Goal: Navigation & Orientation: Find specific page/section

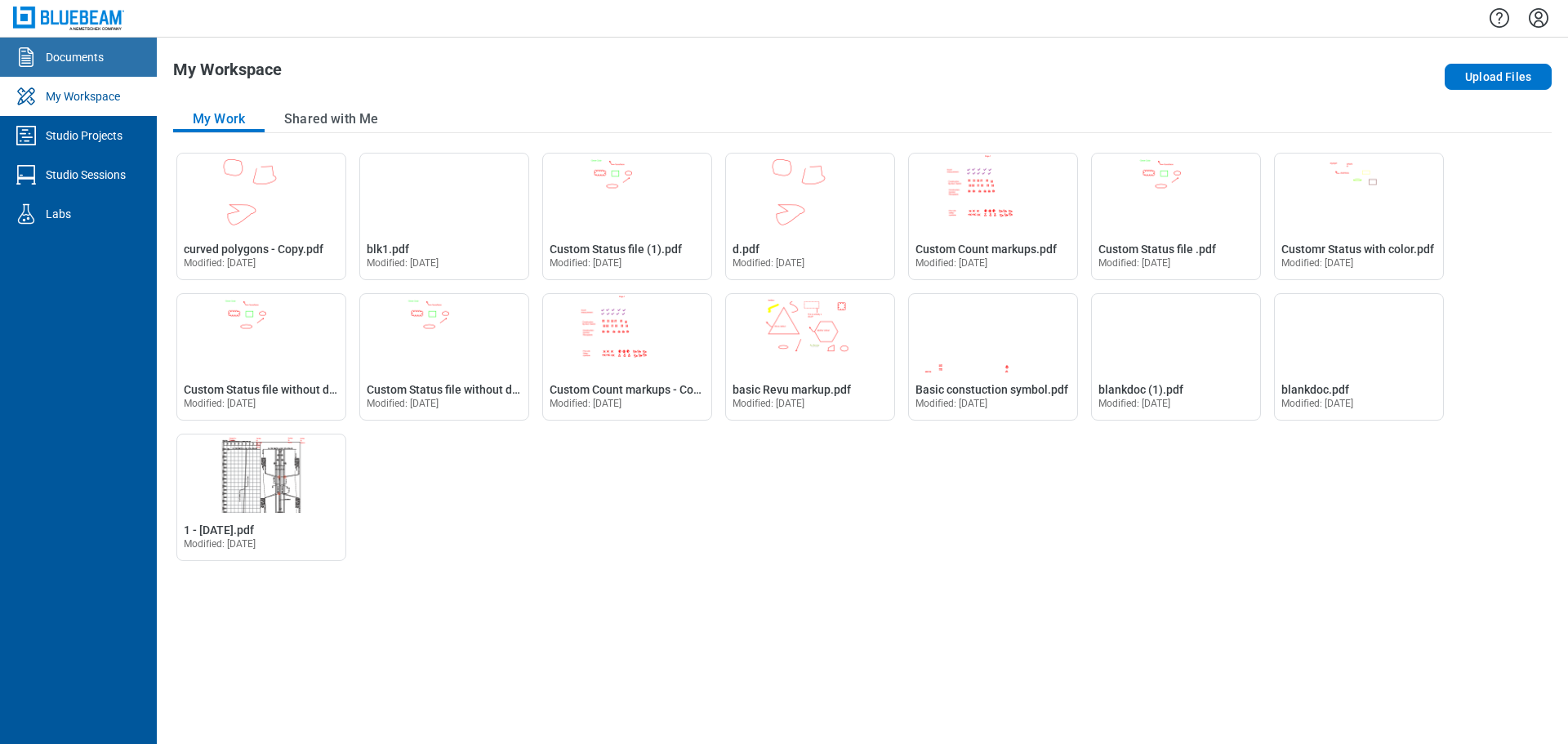
click at [93, 67] on link "Documents" at bounding box center [78, 57] width 157 height 39
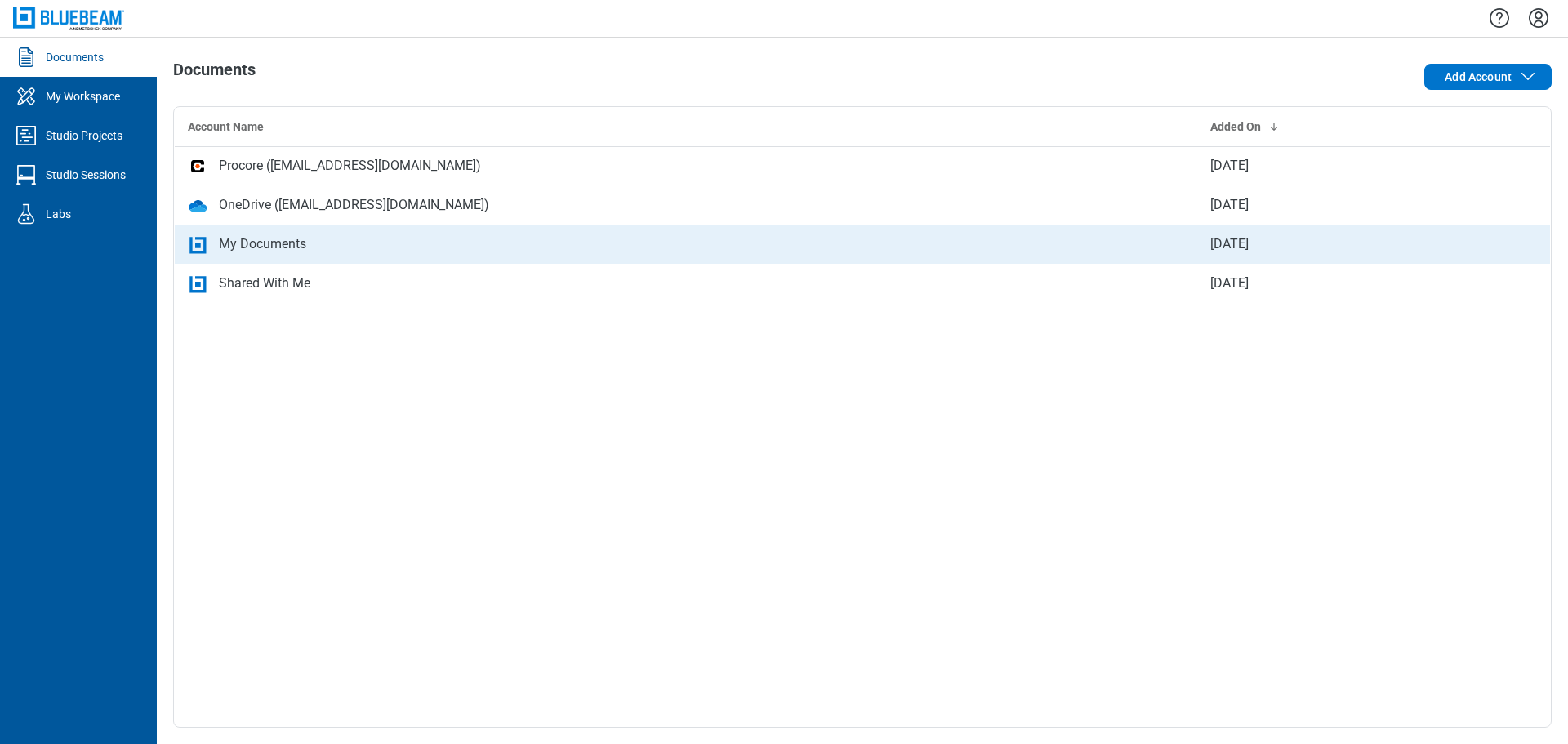
click at [255, 245] on div "My Documents" at bounding box center [262, 244] width 87 height 20
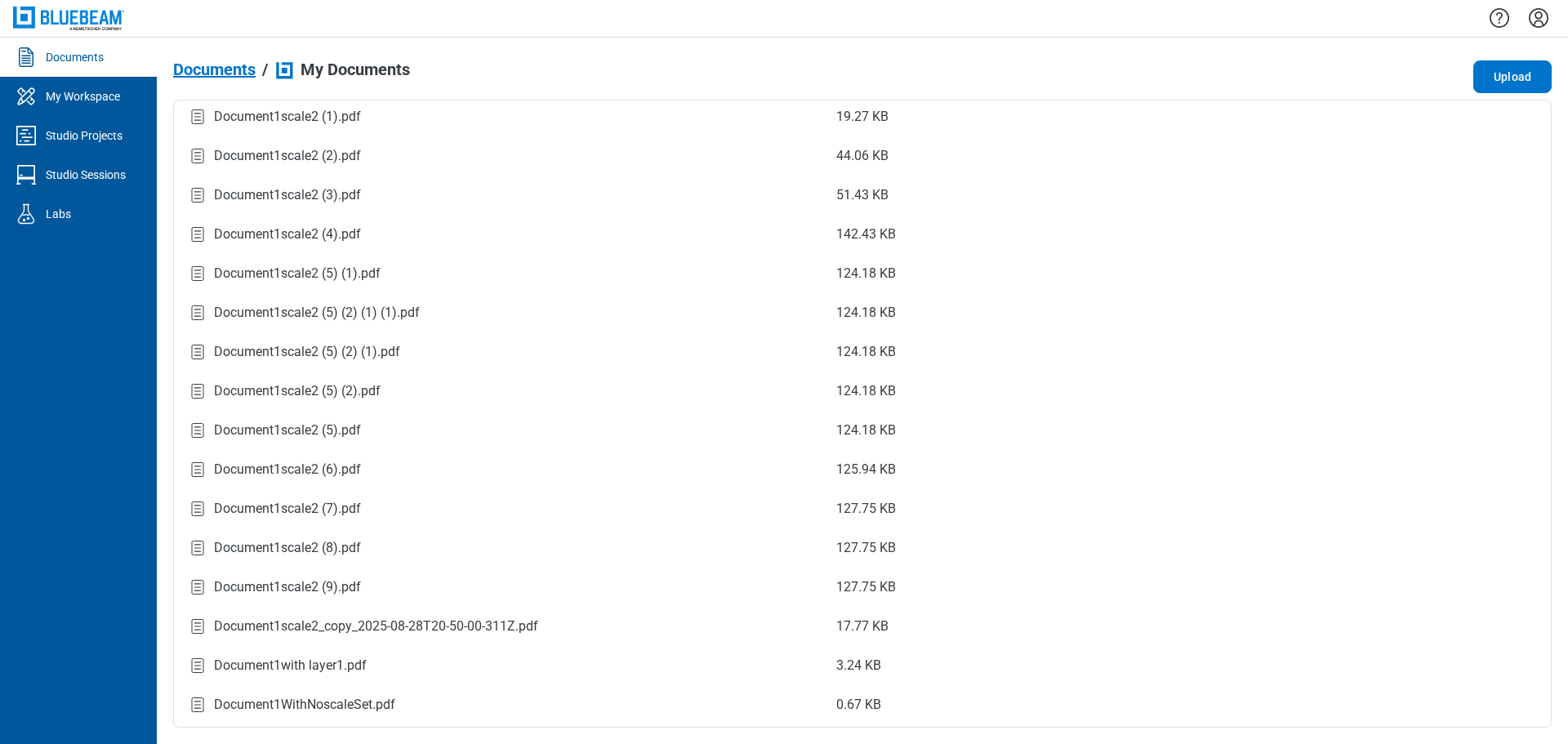
scroll to position [1451, 0]
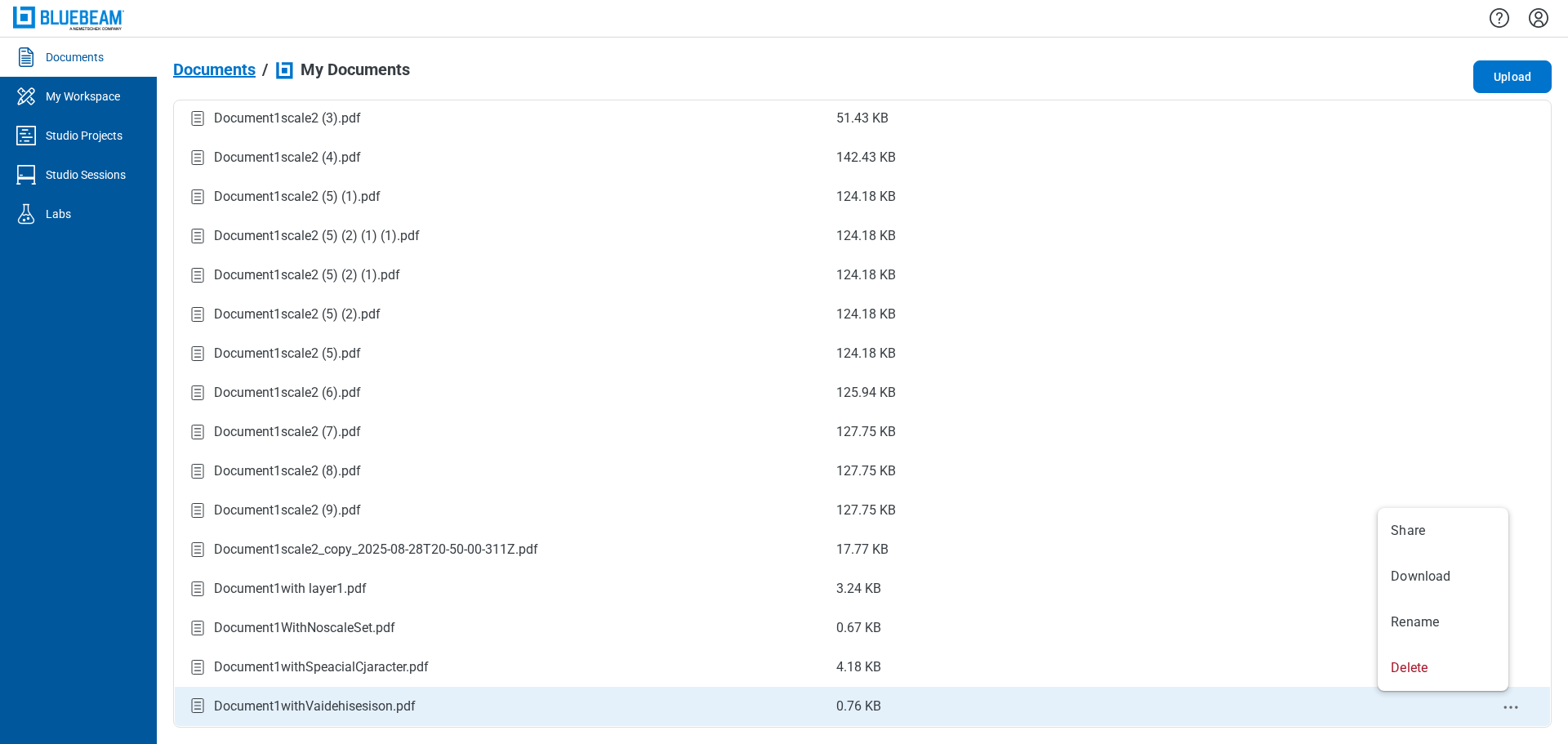
click at [1501, 710] on icon "context-menu" at bounding box center [1511, 707] width 20 height 20
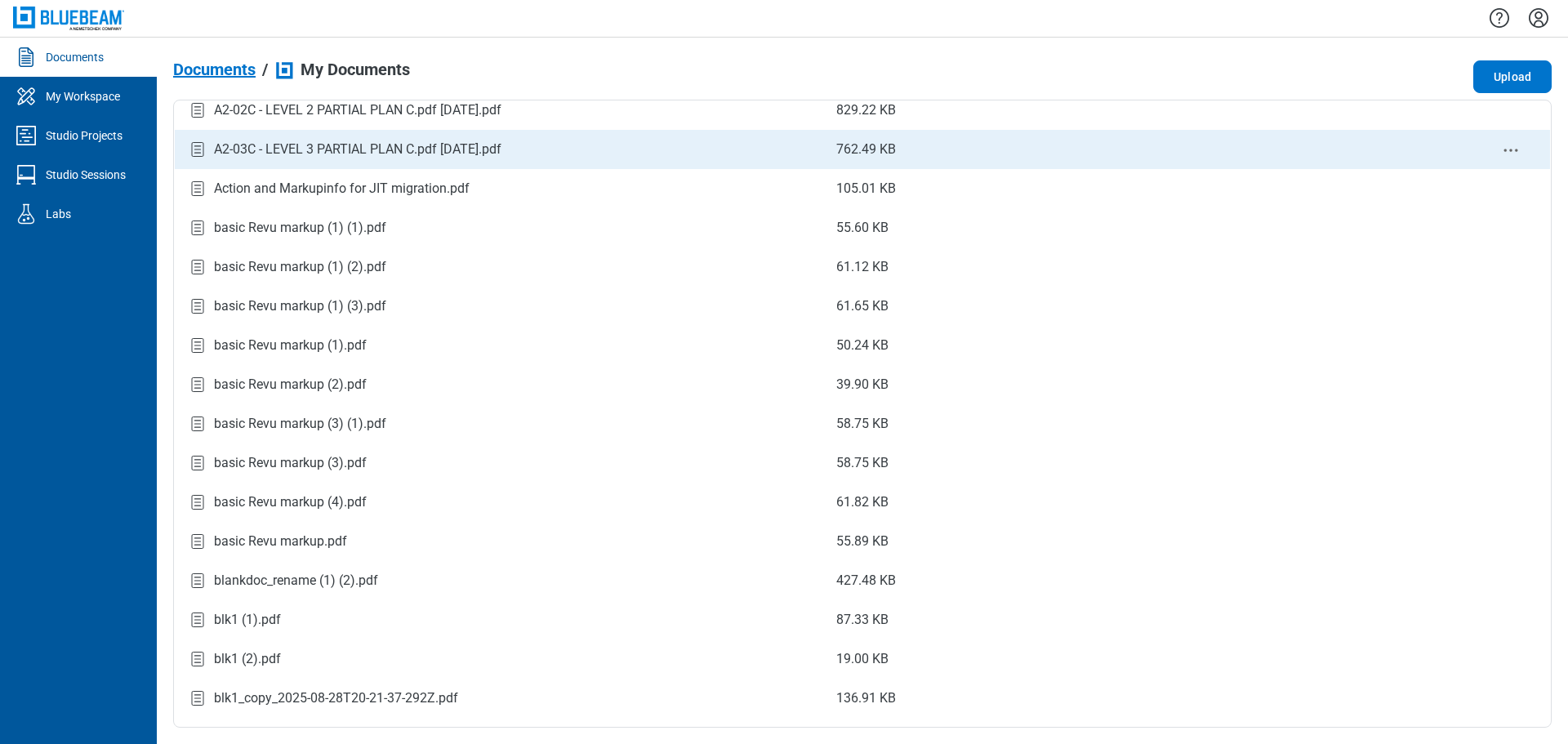
scroll to position [653, 0]
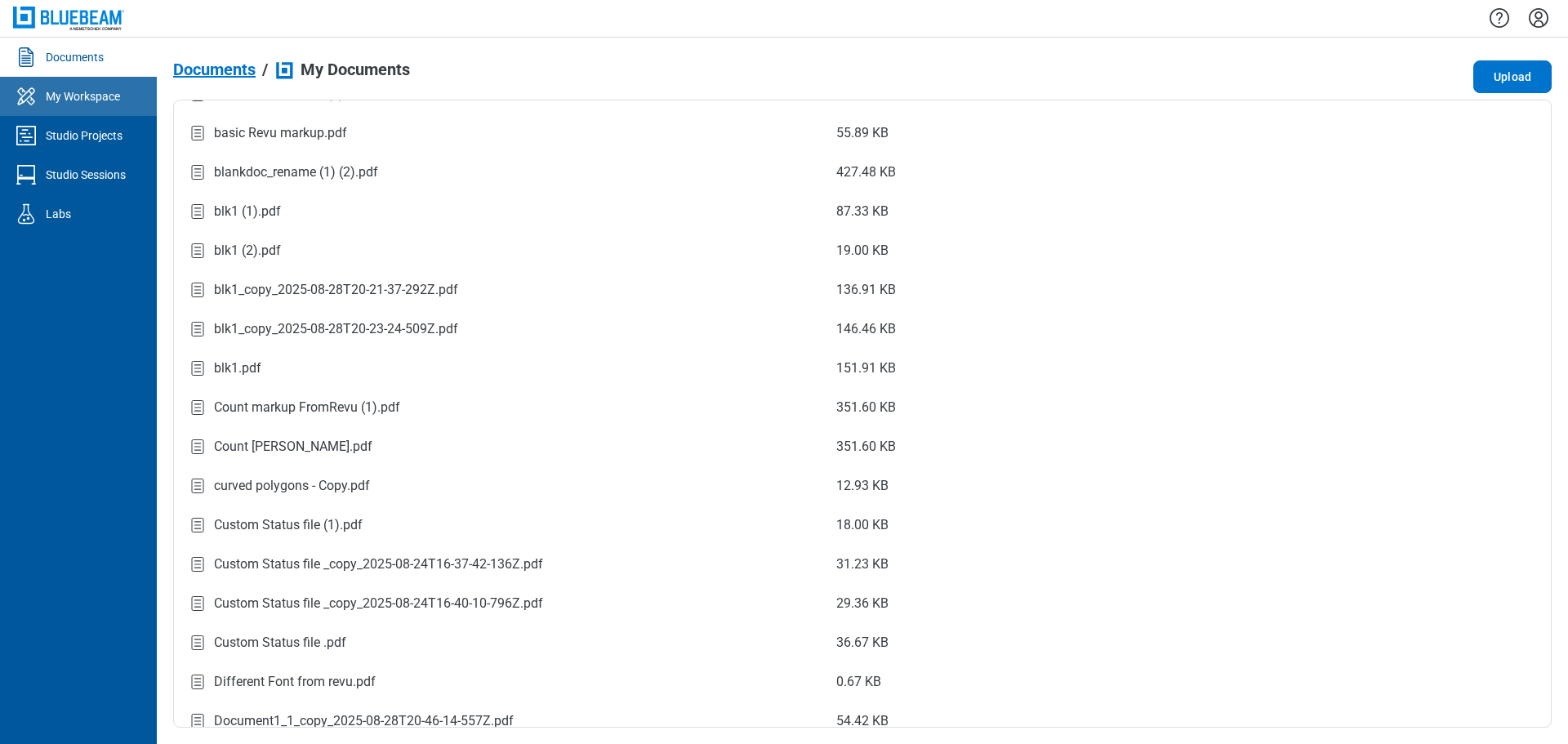
click at [74, 109] on link "My Workspace" at bounding box center [78, 96] width 157 height 39
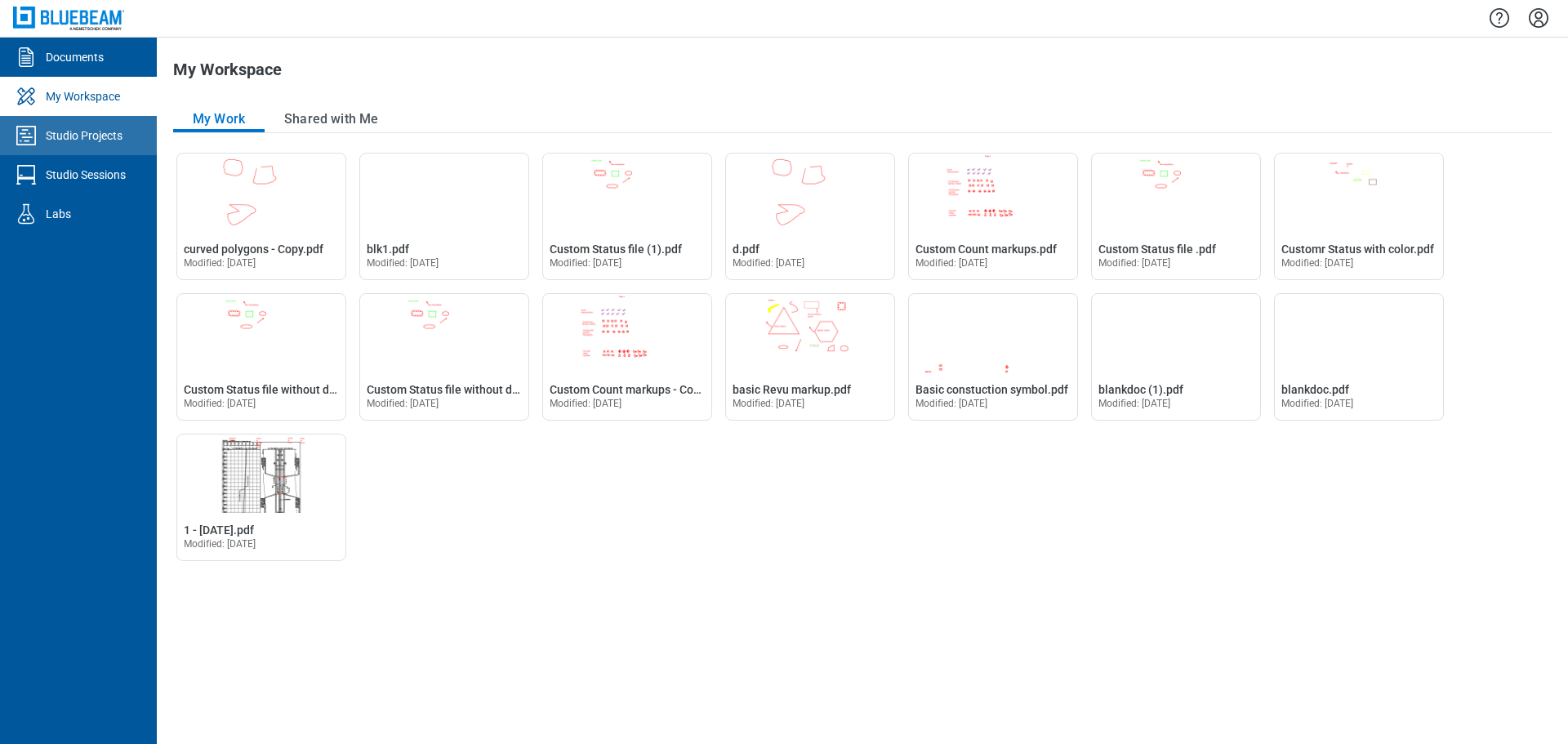
click at [94, 137] on div "Studio Projects" at bounding box center [84, 136] width 77 height 17
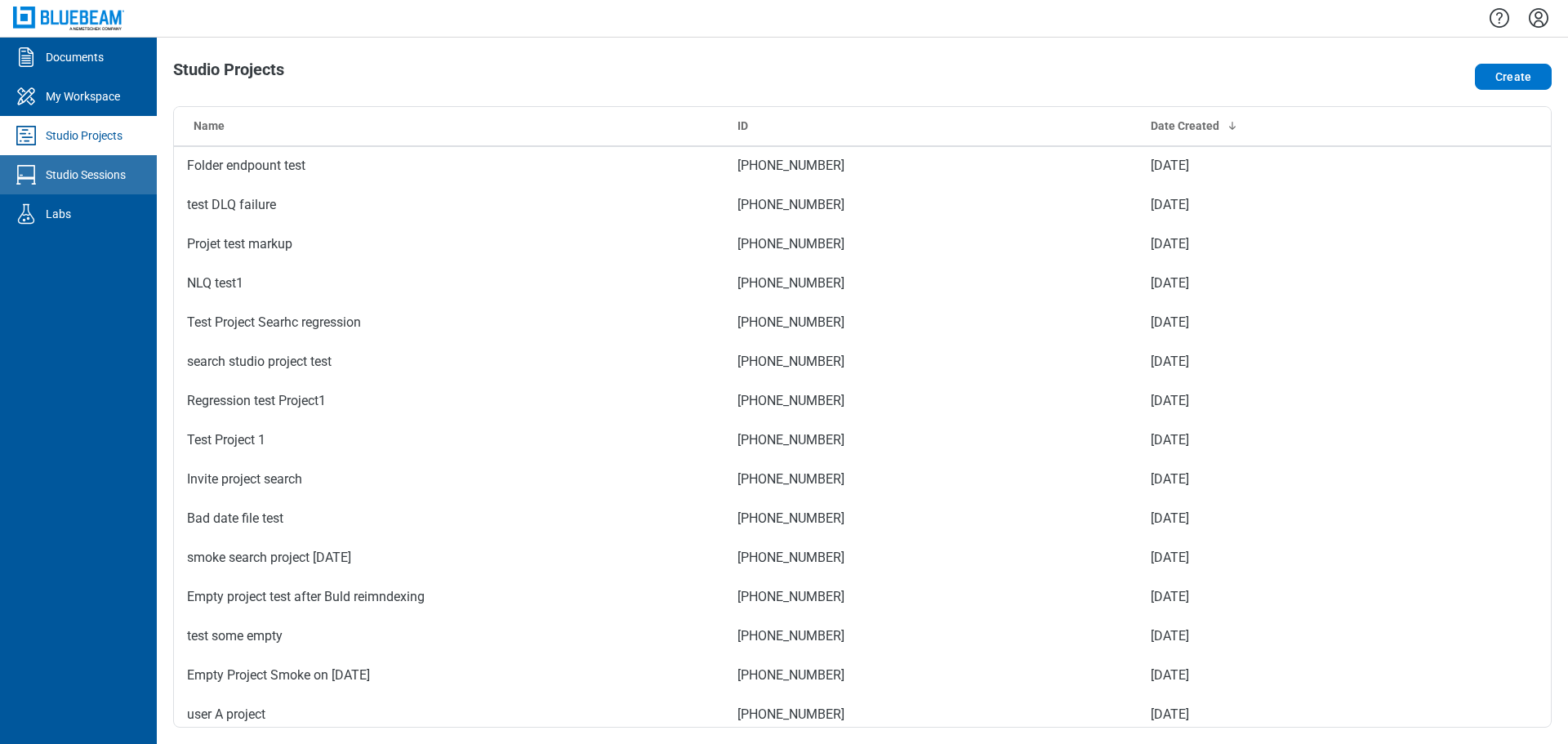
click at [117, 178] on div "Studio Sessions" at bounding box center [86, 175] width 80 height 17
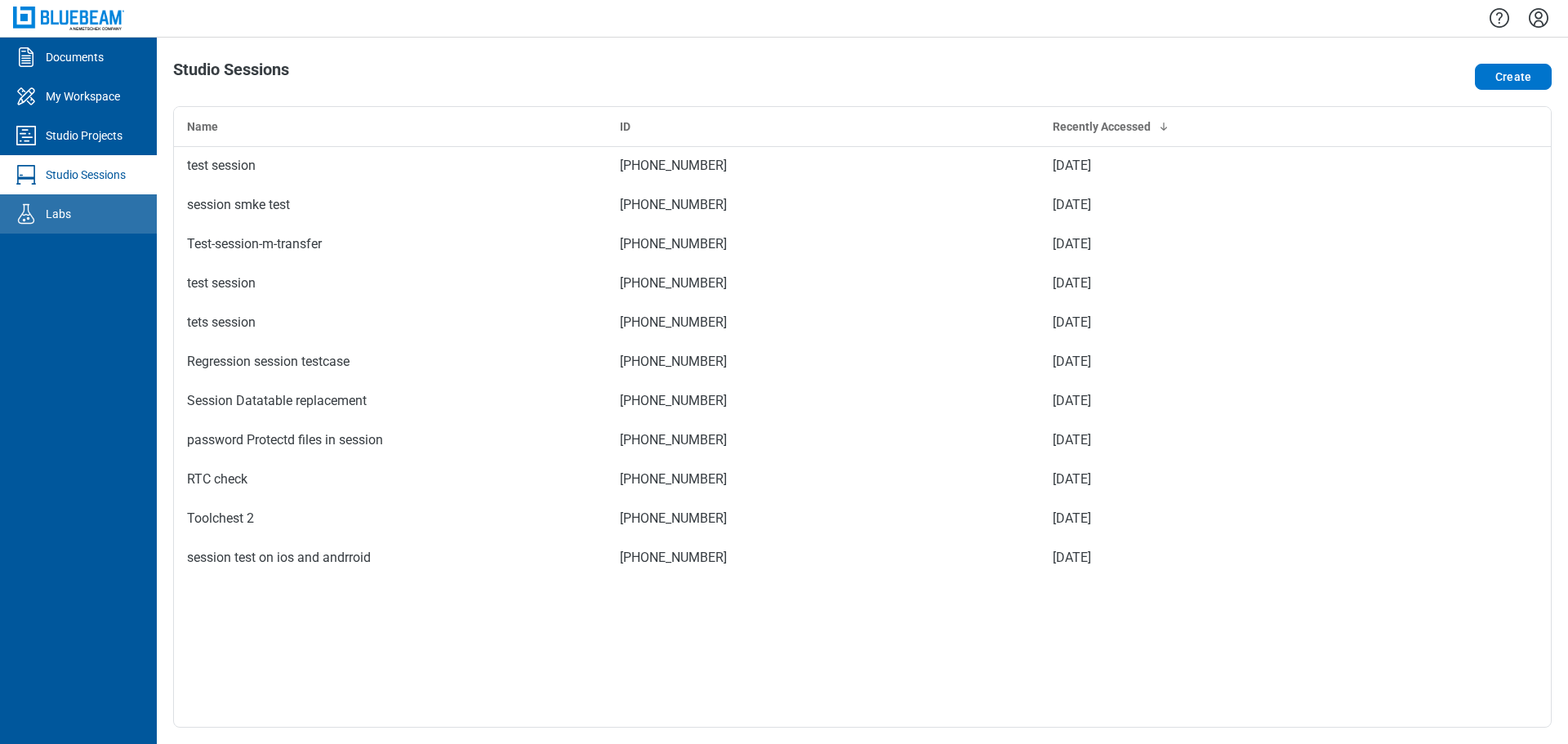
click at [73, 211] on link "Labs" at bounding box center [78, 213] width 157 height 39
